Goal: Task Accomplishment & Management: Use online tool/utility

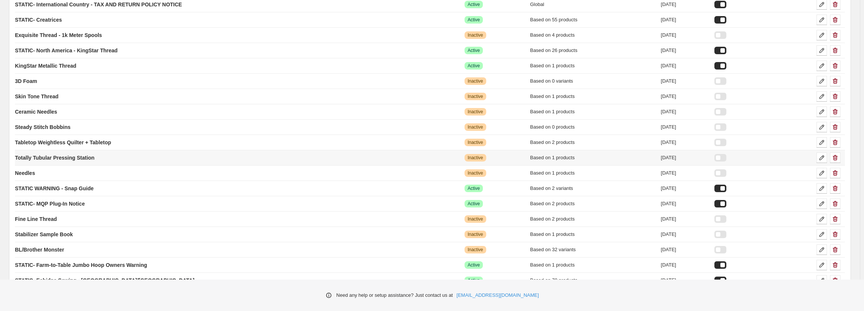
scroll to position [73, 0]
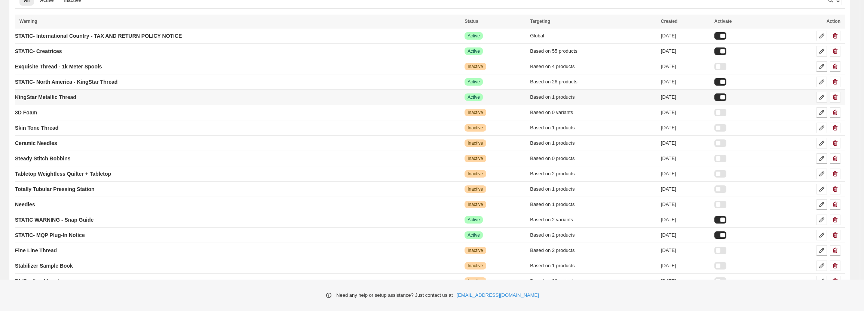
click at [103, 99] on td "KingStar Metallic Thread" at bounding box center [238, 97] width 447 height 15
click at [825, 98] on icon at bounding box center [821, 96] width 7 height 7
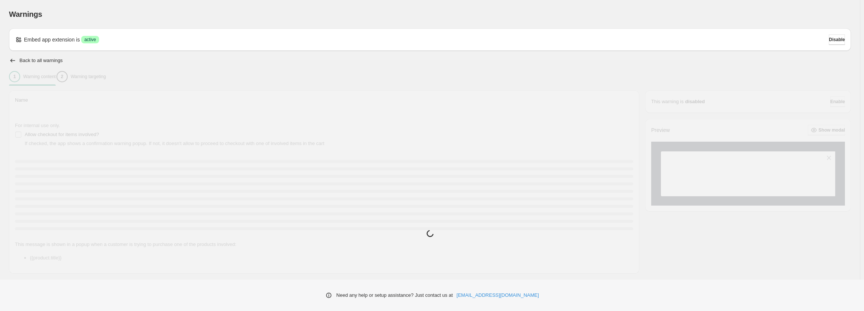
type input "**********"
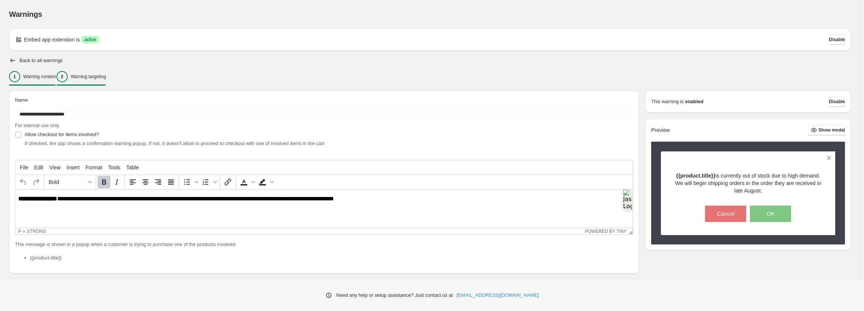
click at [106, 78] on p "Warning targeting" at bounding box center [88, 77] width 35 height 6
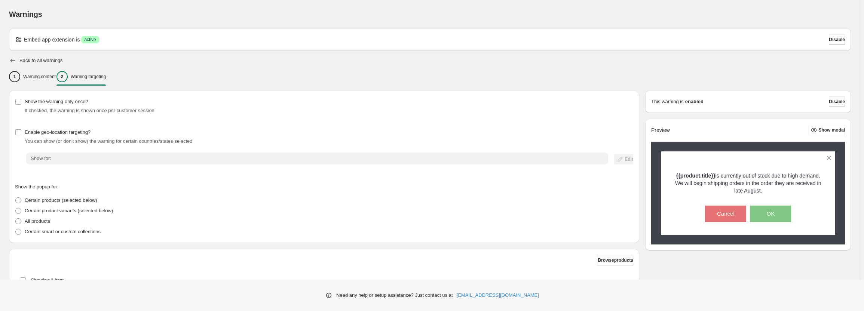
click at [12, 61] on icon "button" at bounding box center [12, 61] width 5 height 4
